Goal: Complete application form

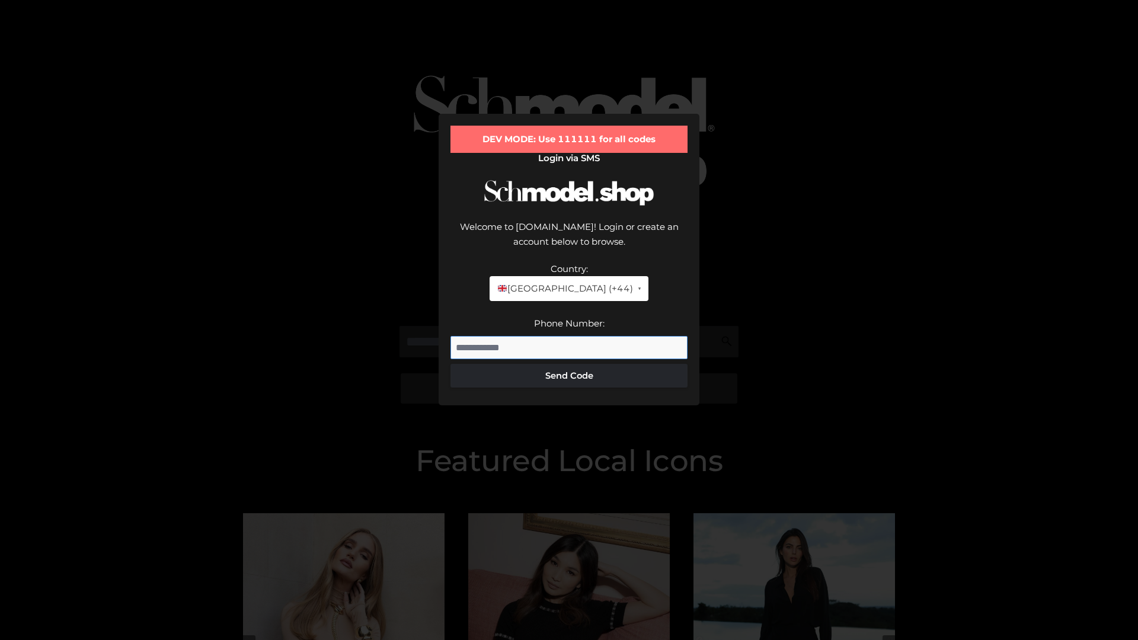
click at [569, 336] on input "Phone Number:" at bounding box center [568, 348] width 237 height 24
type input "**********"
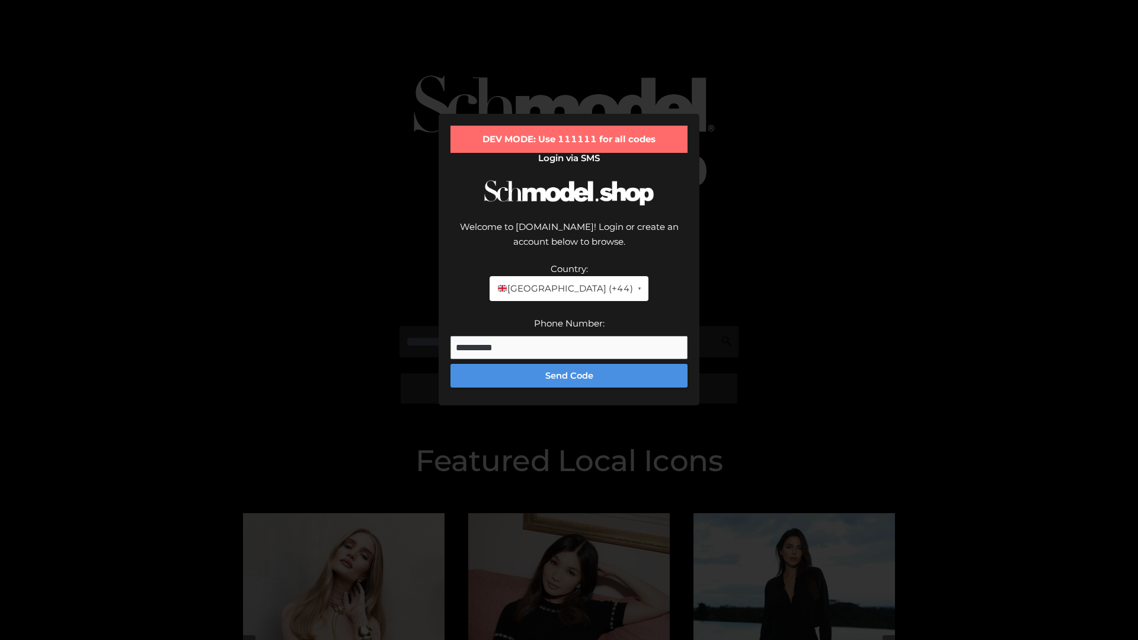
click at [569, 364] on button "Send Code" at bounding box center [568, 376] width 237 height 24
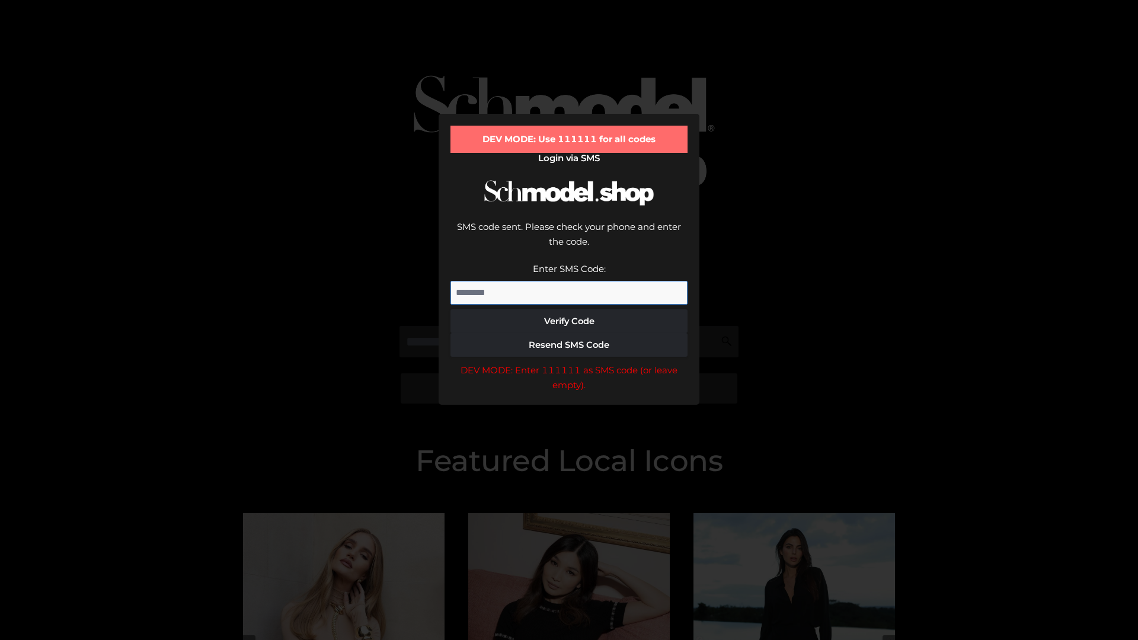
click at [569, 281] on input "Enter SMS Code:" at bounding box center [568, 293] width 237 height 24
type input "******"
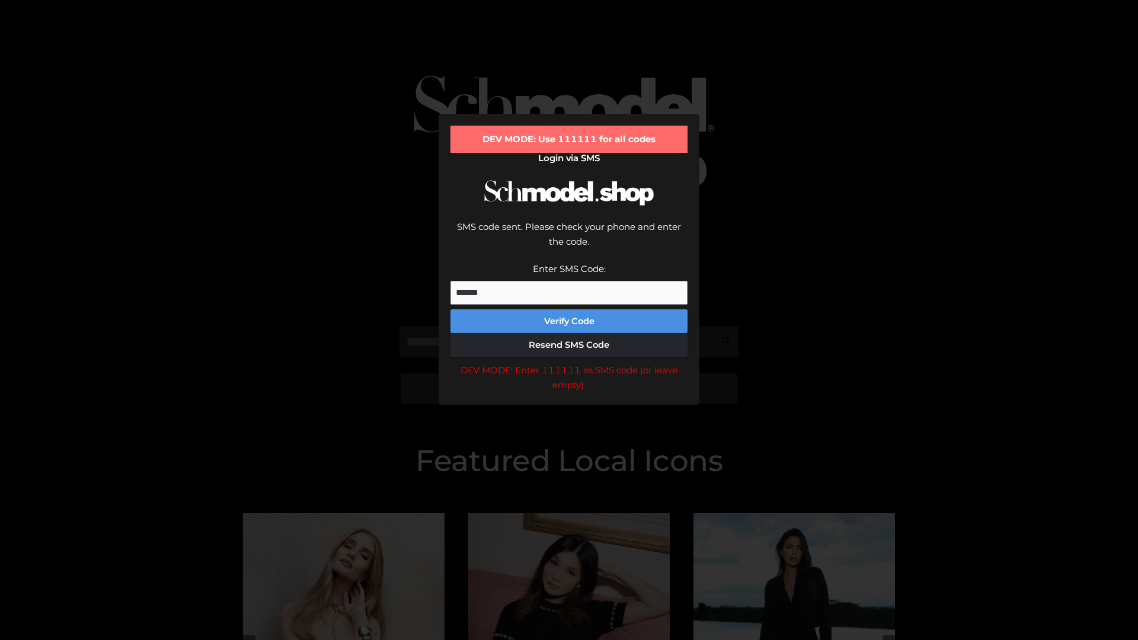
click at [569, 309] on button "Verify Code" at bounding box center [568, 321] width 237 height 24
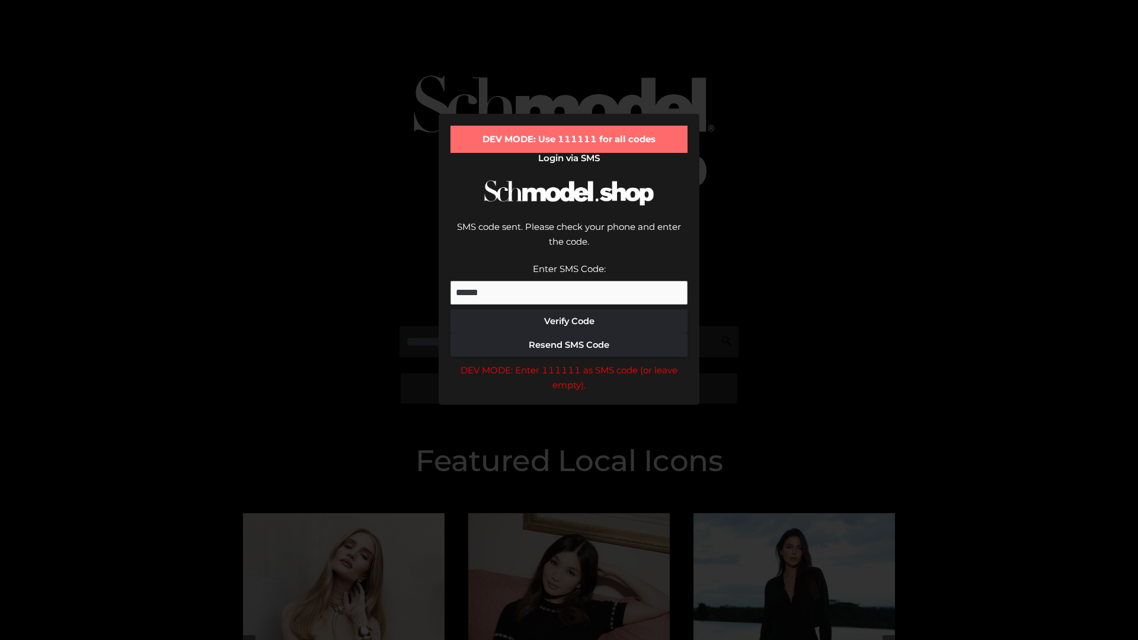
click at [569, 363] on div "DEV MODE: Enter 111111 as SMS code (or leave empty)." at bounding box center [568, 378] width 237 height 30
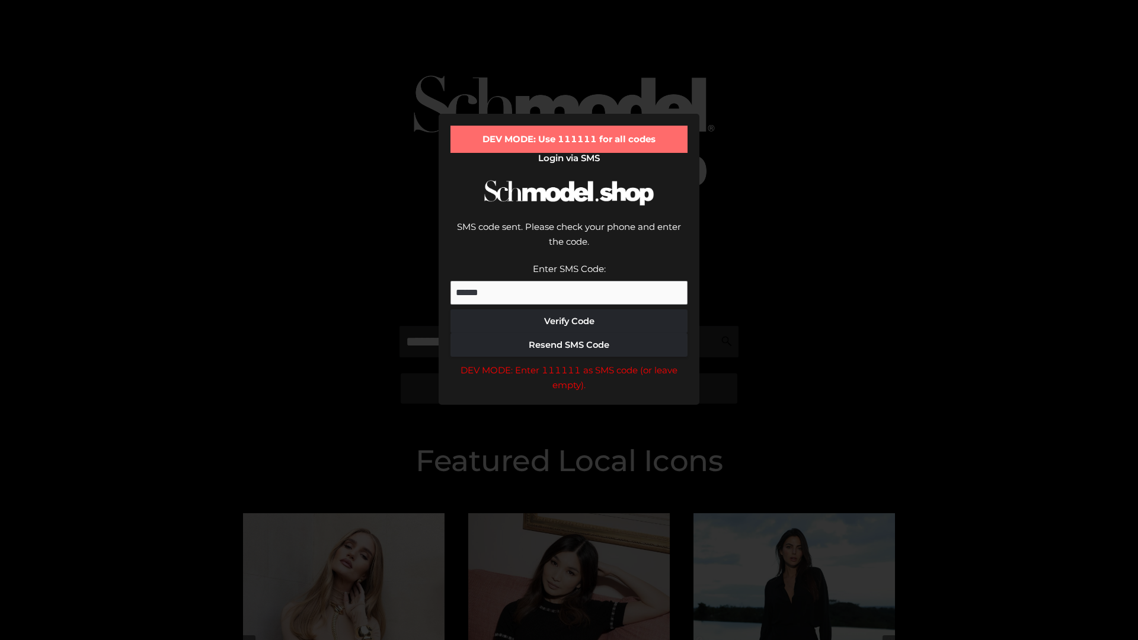
click at [569, 363] on div "DEV MODE: Enter 111111 as SMS code (or leave empty)." at bounding box center [568, 378] width 237 height 30
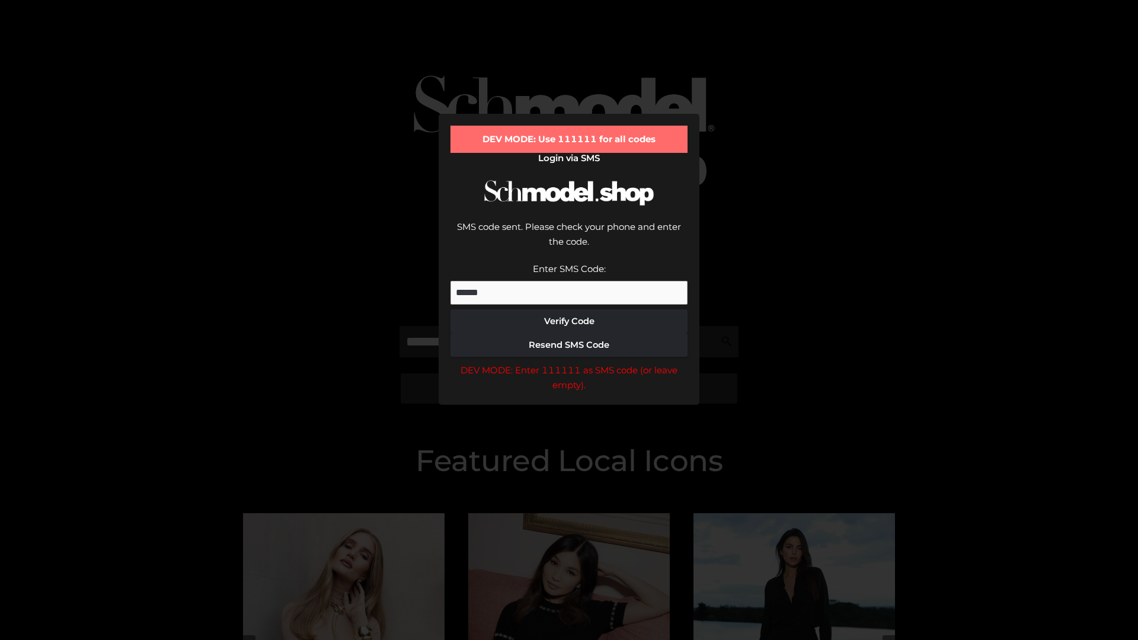
click at [569, 363] on div "DEV MODE: Enter 111111 as SMS code (or leave empty)." at bounding box center [568, 378] width 237 height 30
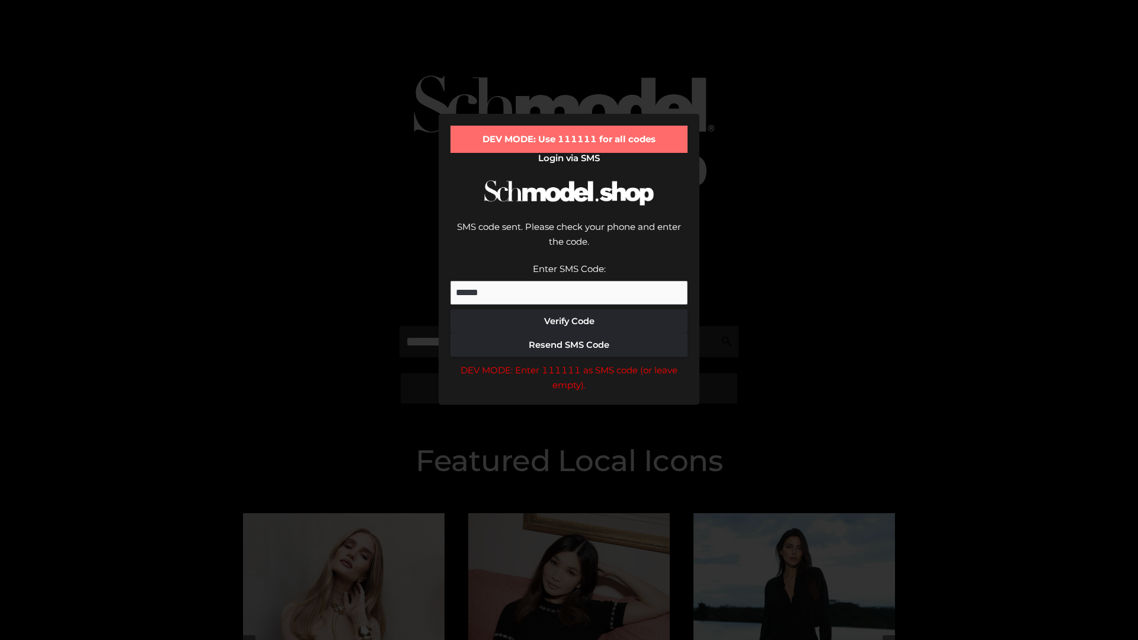
click at [569, 363] on div "DEV MODE: Enter 111111 as SMS code (or leave empty)." at bounding box center [568, 378] width 237 height 30
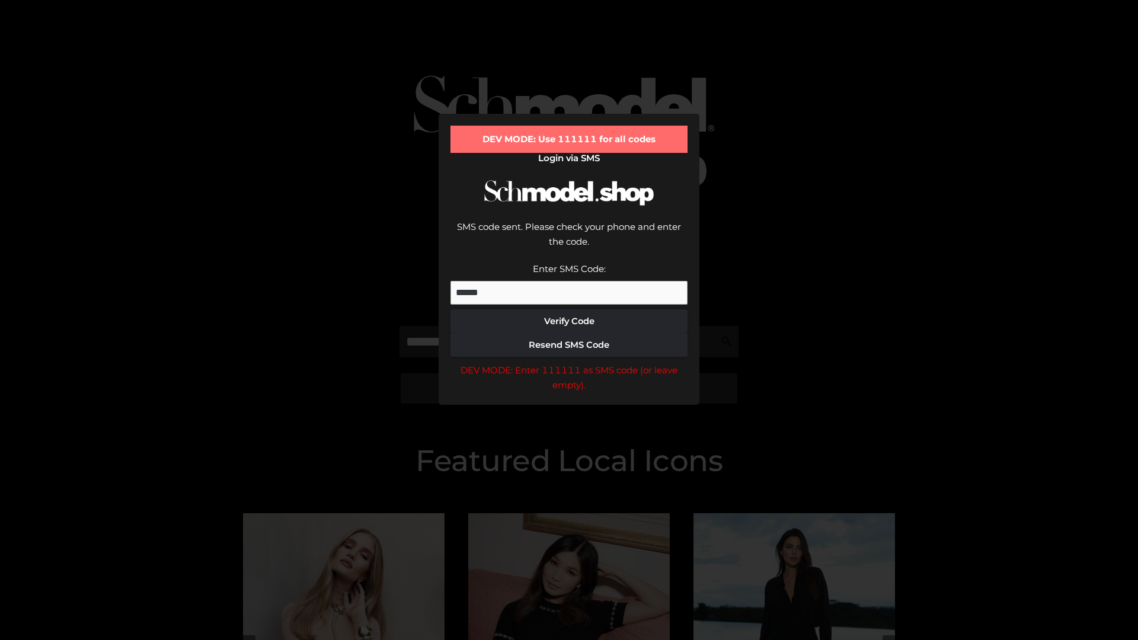
click at [569, 363] on div "DEV MODE: Enter 111111 as SMS code (or leave empty)." at bounding box center [568, 378] width 237 height 30
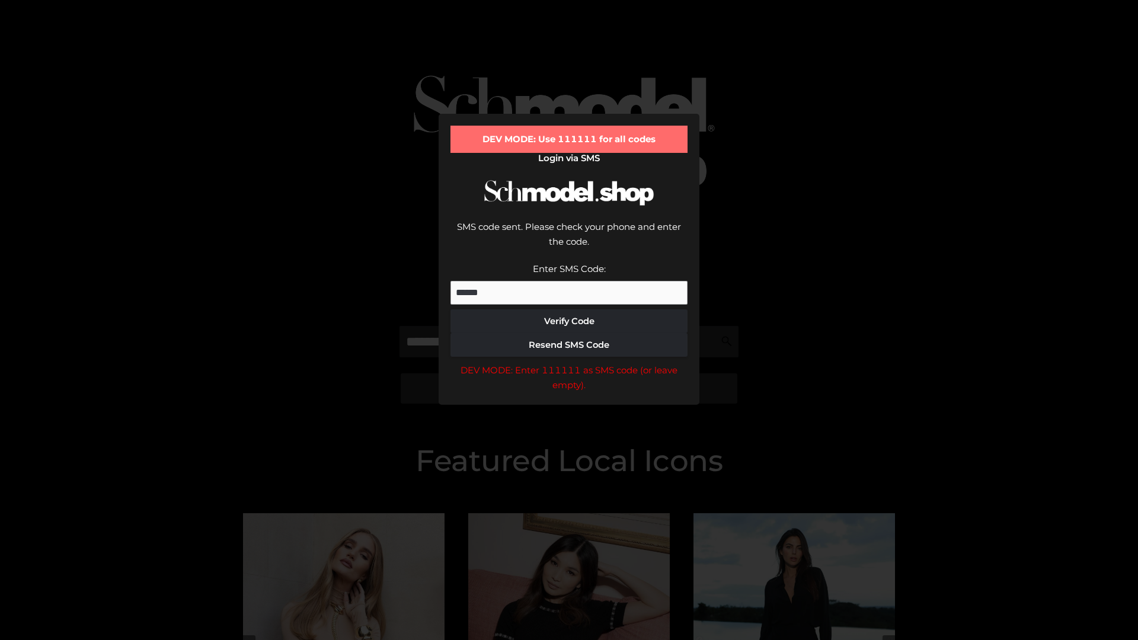
click at [569, 363] on div "DEV MODE: Enter 111111 as SMS code (or leave empty)." at bounding box center [568, 378] width 237 height 30
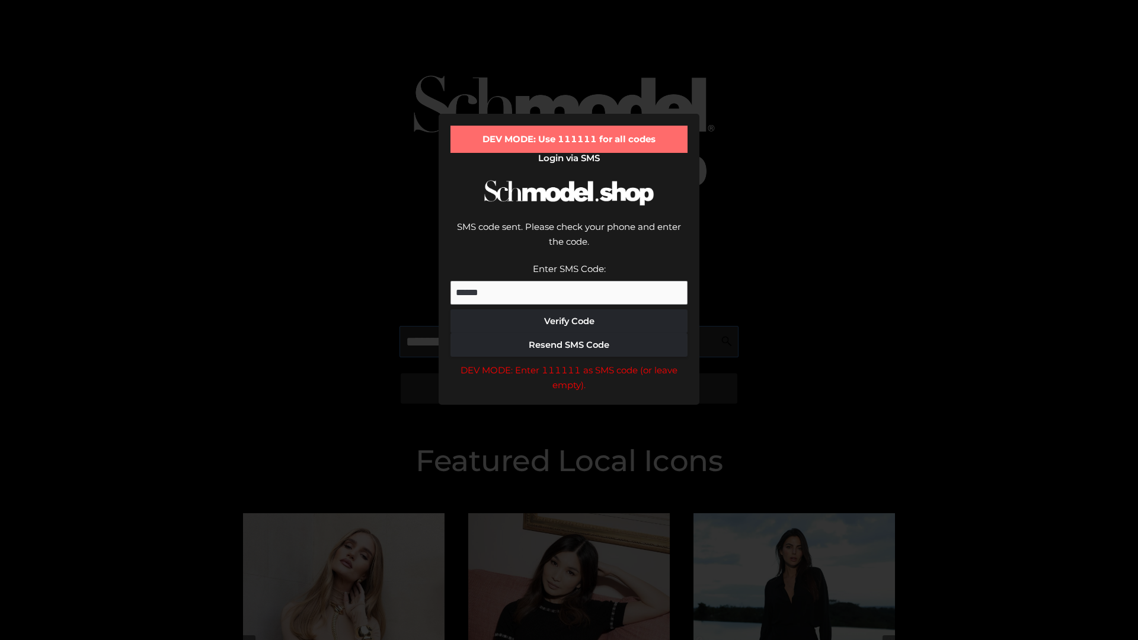
scroll to position [0, 61]
click at [569, 363] on div "DEV MODE: Enter 111111 as SMS code (or leave empty)." at bounding box center [568, 378] width 237 height 30
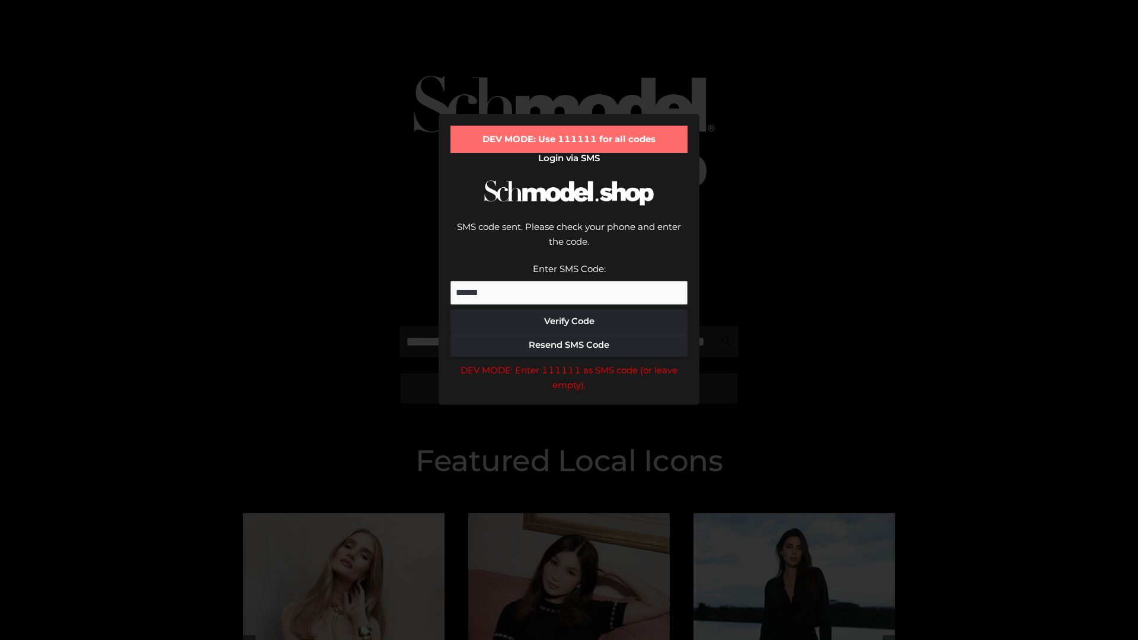
click at [569, 363] on div "DEV MODE: Enter 111111 as SMS code (or leave empty)." at bounding box center [568, 378] width 237 height 30
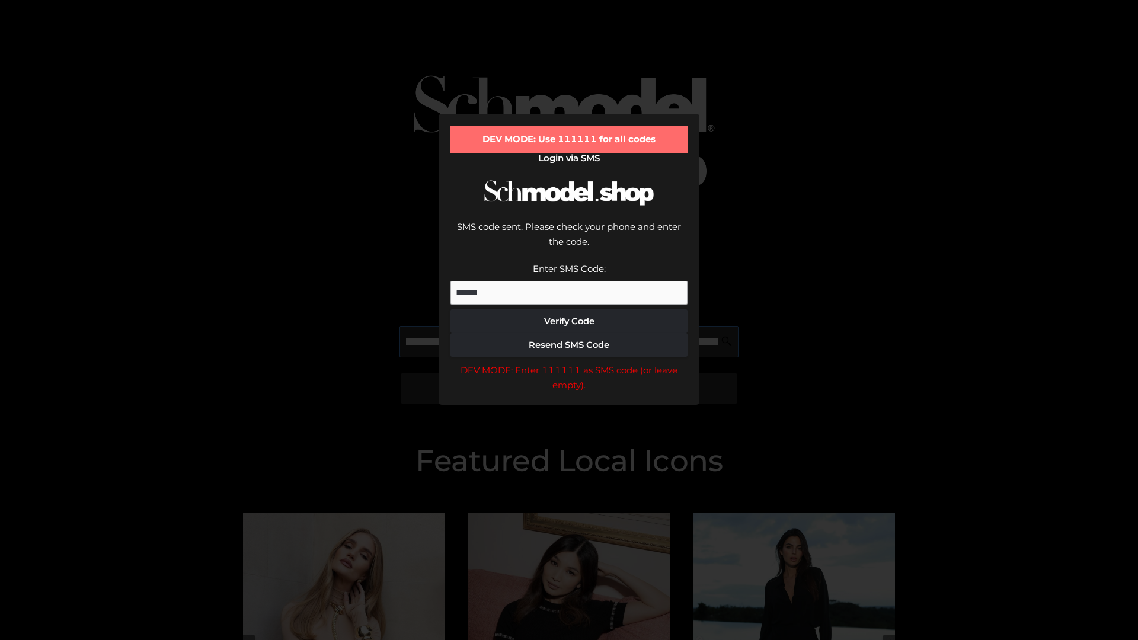
scroll to position [0, 129]
click at [569, 363] on div "DEV MODE: Enter 111111 as SMS code (or leave empty)." at bounding box center [568, 378] width 237 height 30
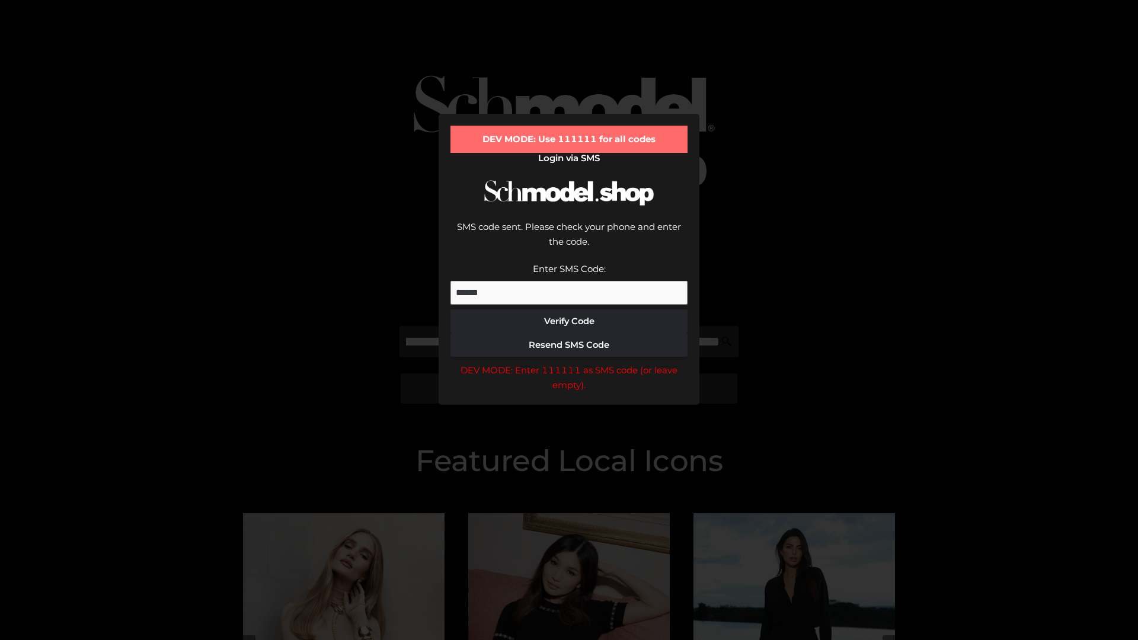
click at [569, 363] on div "DEV MODE: Enter 111111 as SMS code (or leave empty)." at bounding box center [568, 378] width 237 height 30
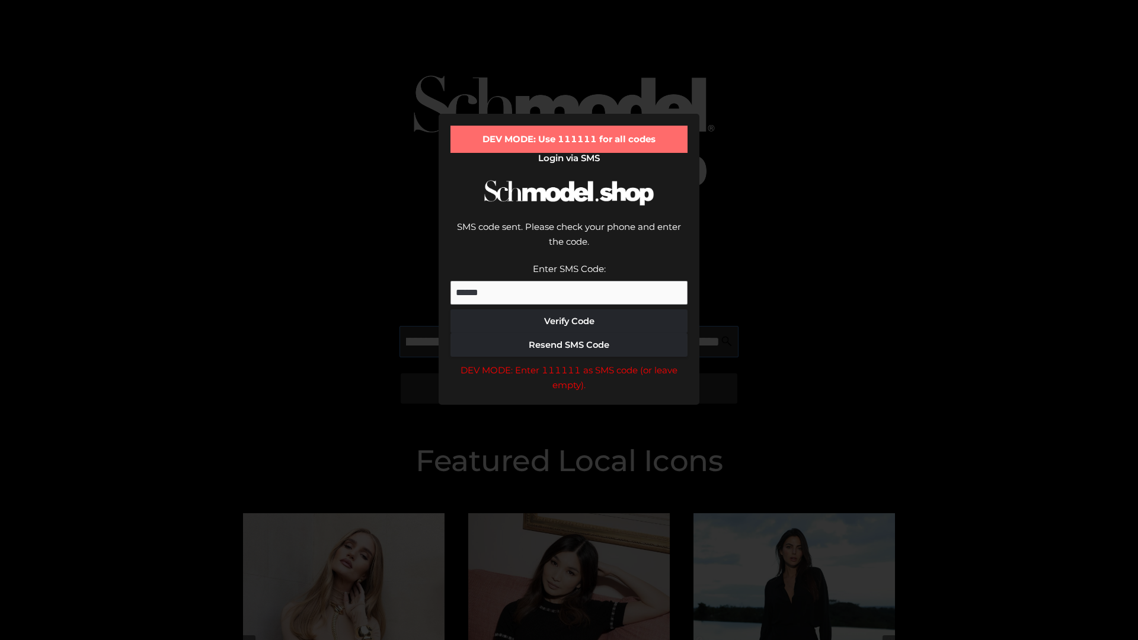
scroll to position [0, 201]
click at [569, 363] on div "DEV MODE: Enter 111111 as SMS code (or leave empty)." at bounding box center [568, 378] width 237 height 30
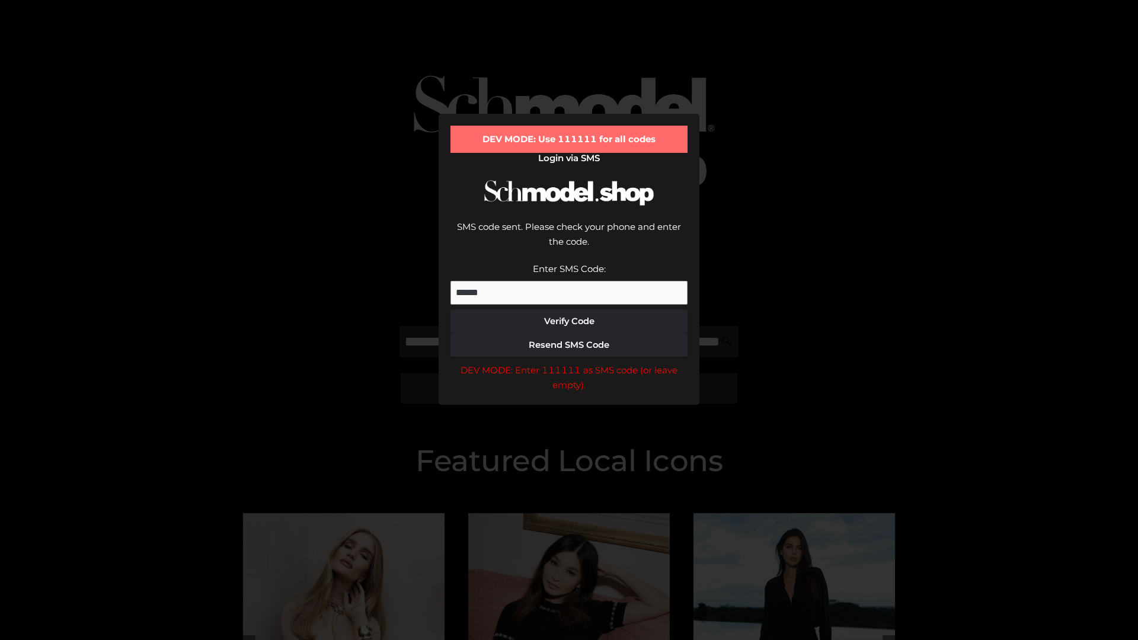
click at [569, 363] on div "DEV MODE: Enter 111111 as SMS code (or leave empty)." at bounding box center [568, 378] width 237 height 30
type input "**********"
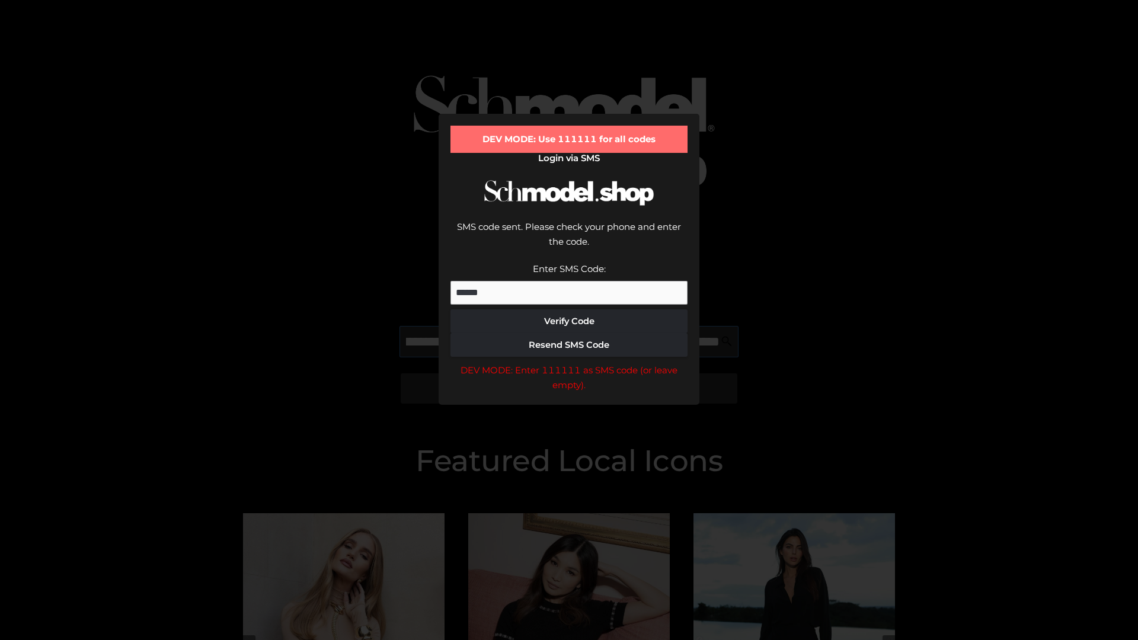
scroll to position [0, 258]
